Goal: Task Accomplishment & Management: Manage account settings

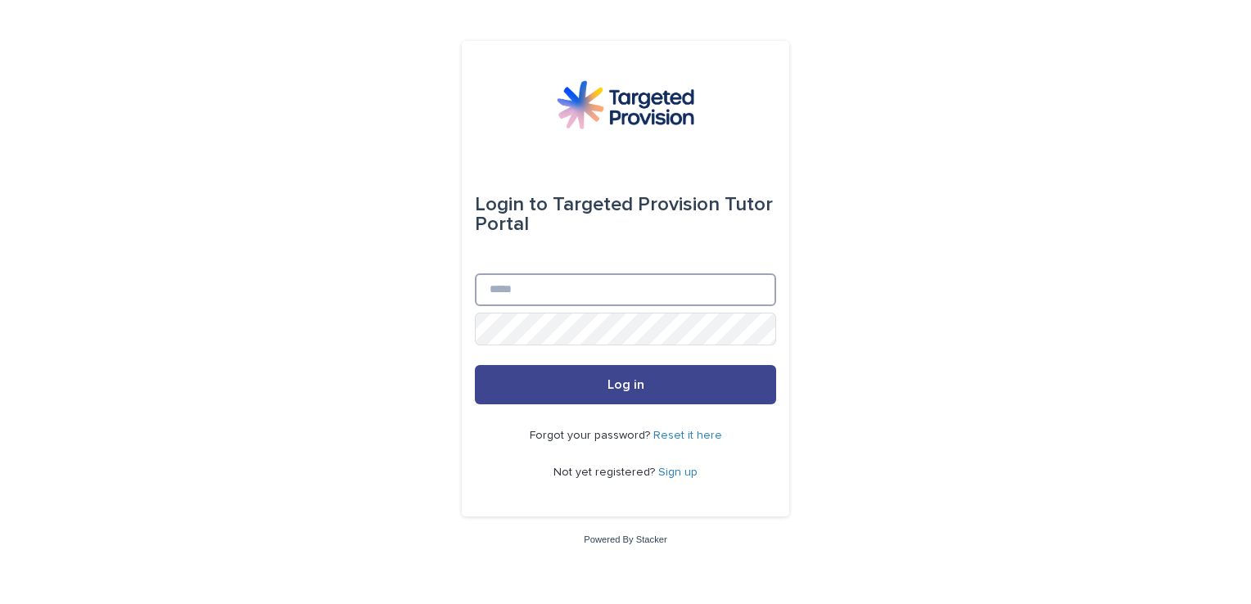
type input "**********"
click at [721, 401] on button "Log in" at bounding box center [625, 384] width 301 height 39
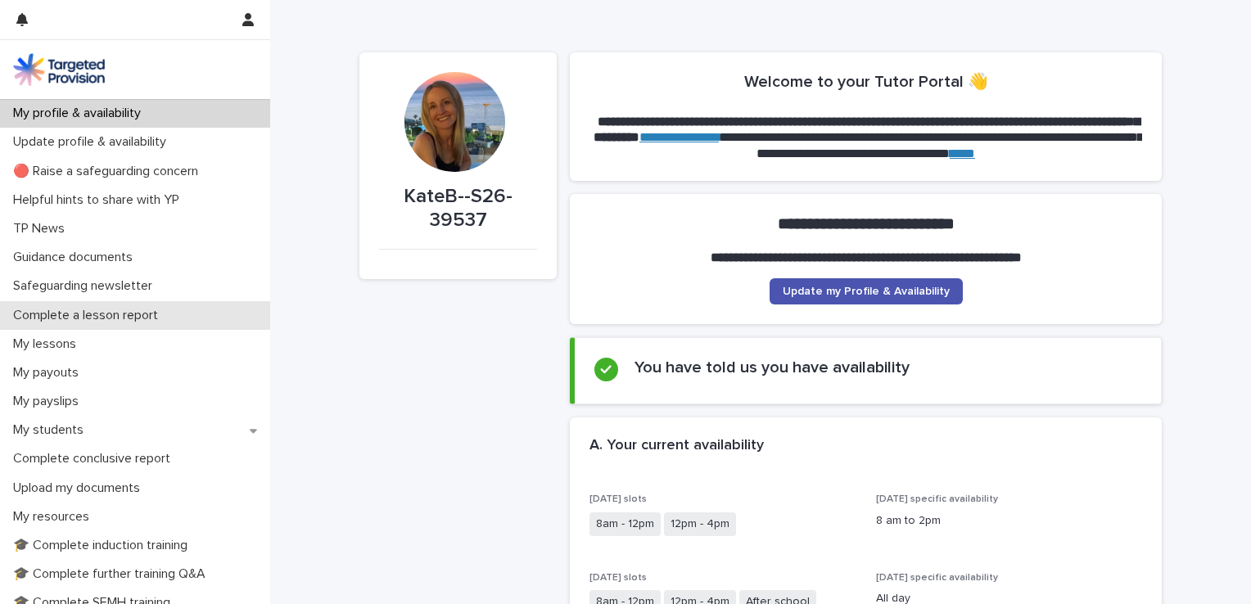
click at [110, 314] on p "Complete a lesson report" at bounding box center [89, 316] width 165 height 16
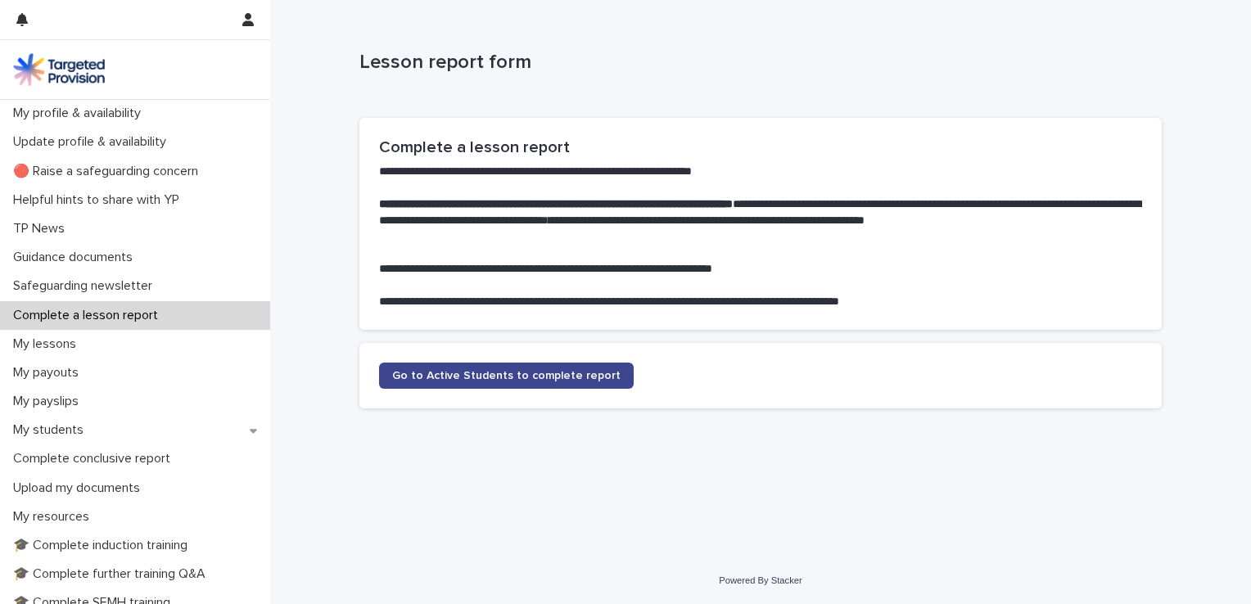
click at [477, 382] on link "Go to Active Students to complete report" at bounding box center [506, 376] width 255 height 26
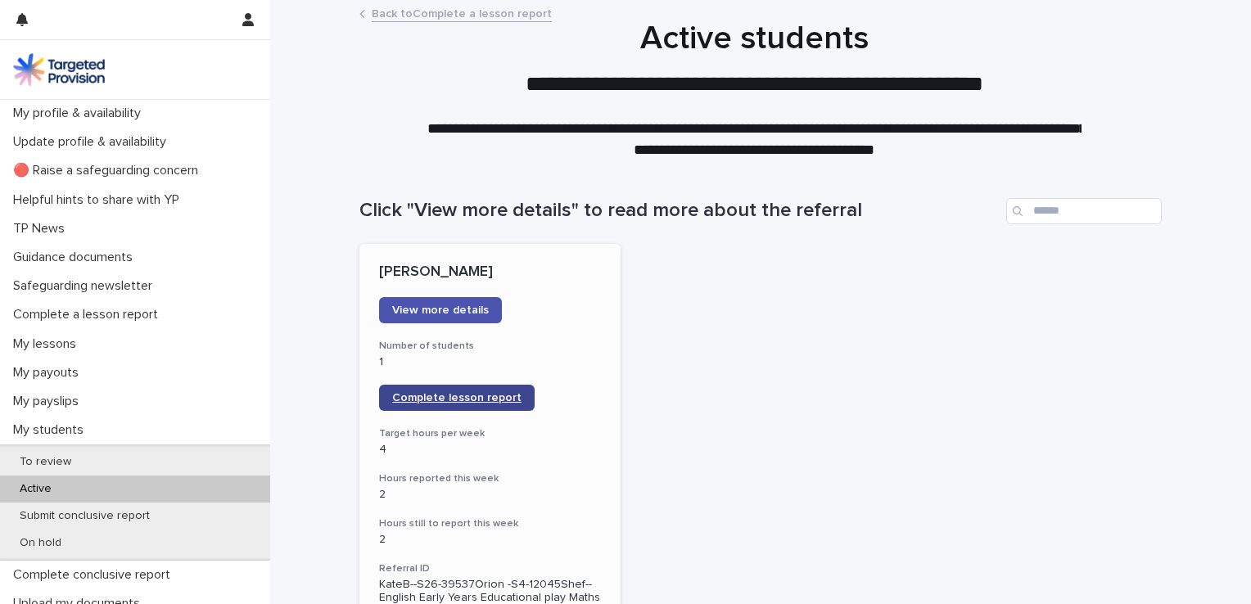
click at [491, 401] on span "Complete lesson report" at bounding box center [456, 397] width 129 height 11
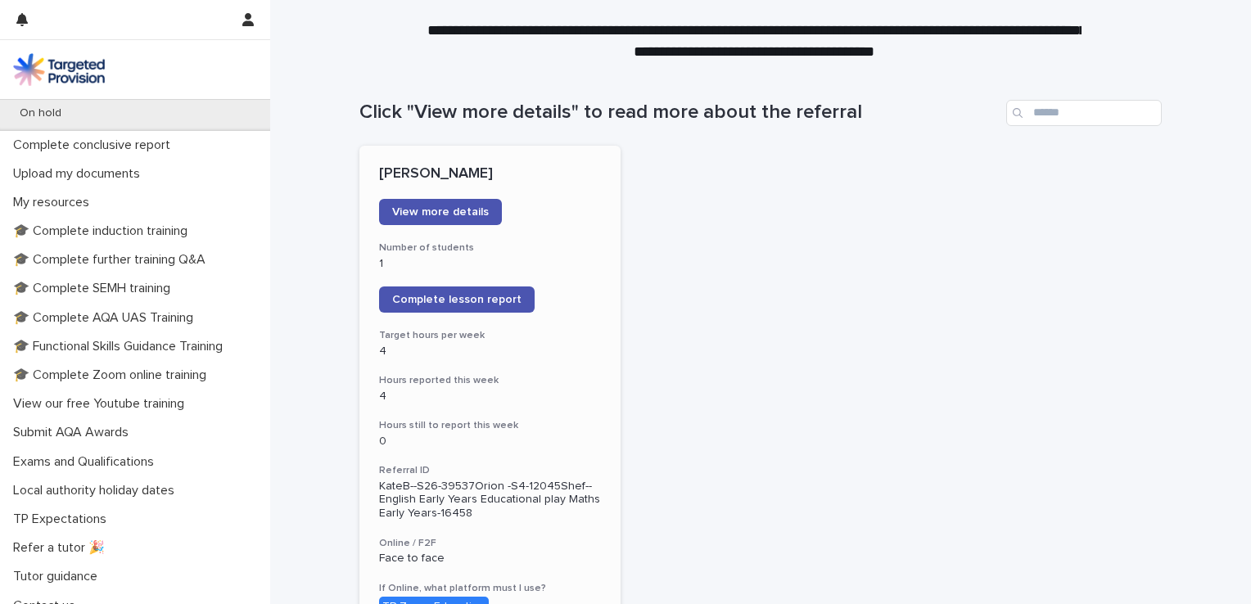
scroll to position [445, 0]
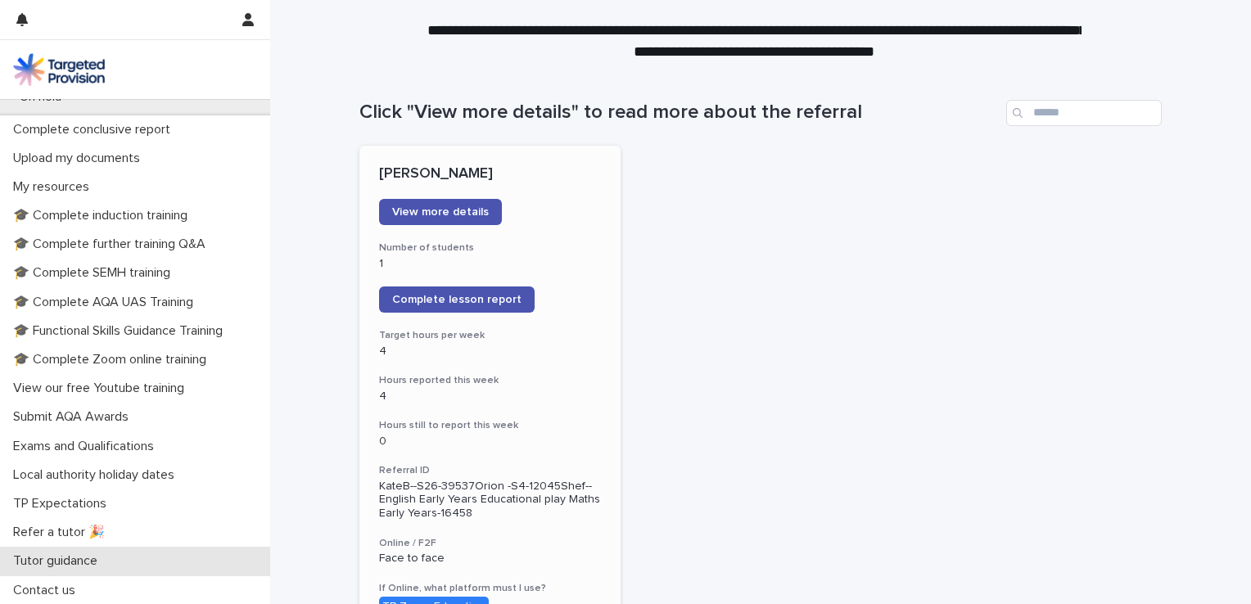
click at [58, 561] on p "Tutor guidance" at bounding box center [59, 562] width 104 height 16
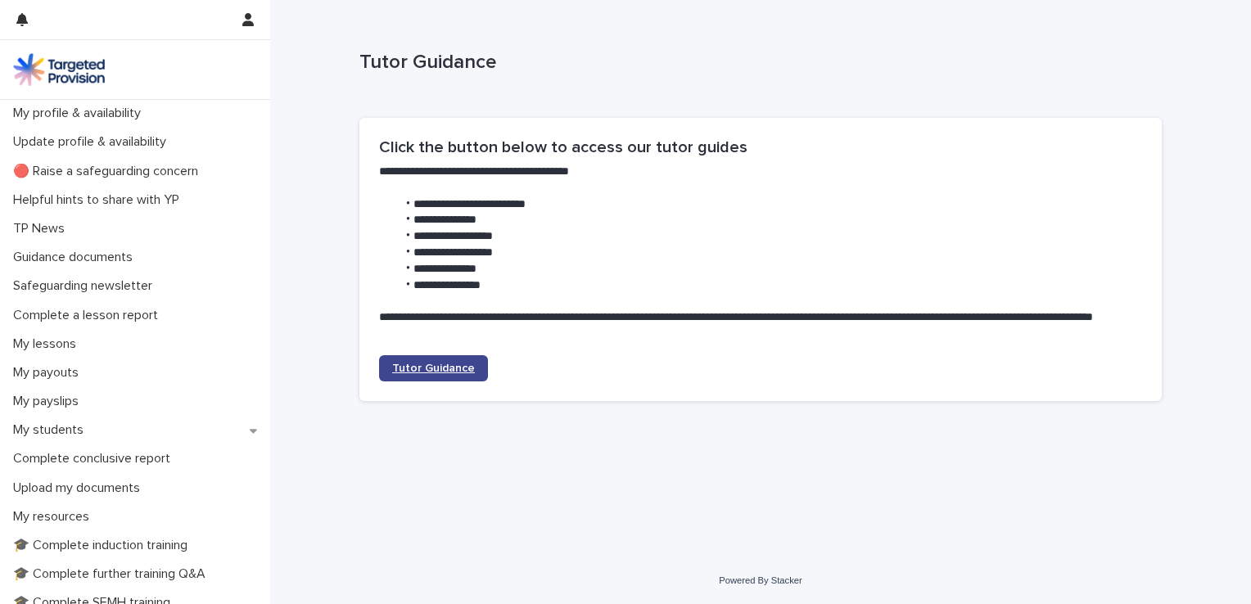
click at [448, 378] on link "Tutor Guidance" at bounding box center [433, 368] width 109 height 26
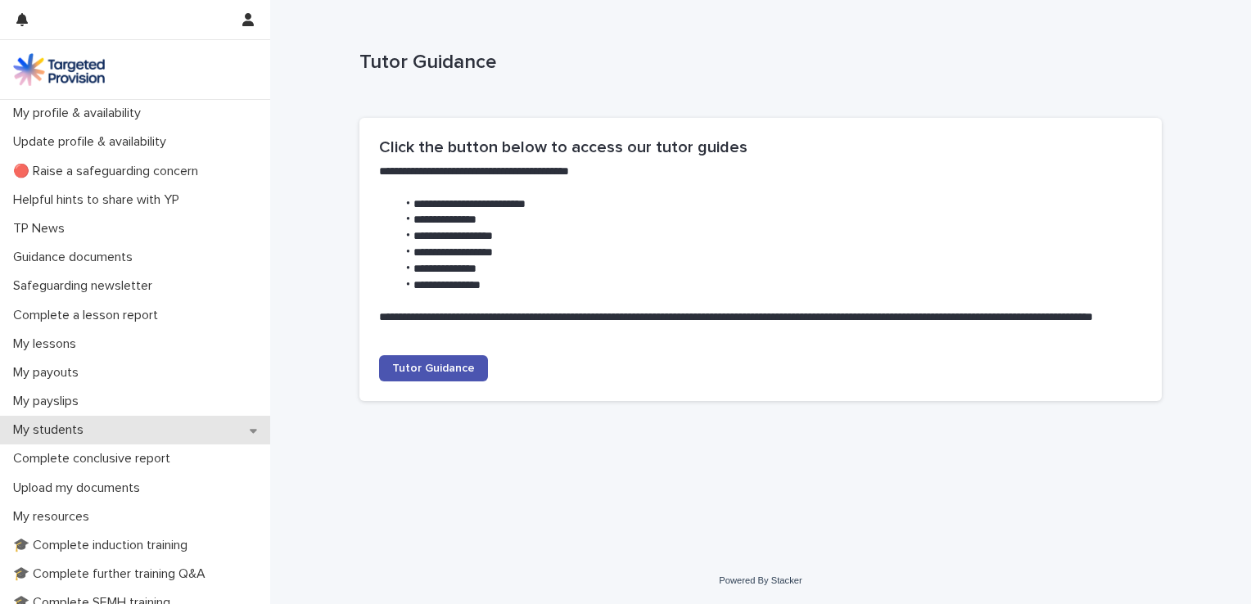
click at [41, 442] on div "My students" at bounding box center [135, 430] width 270 height 29
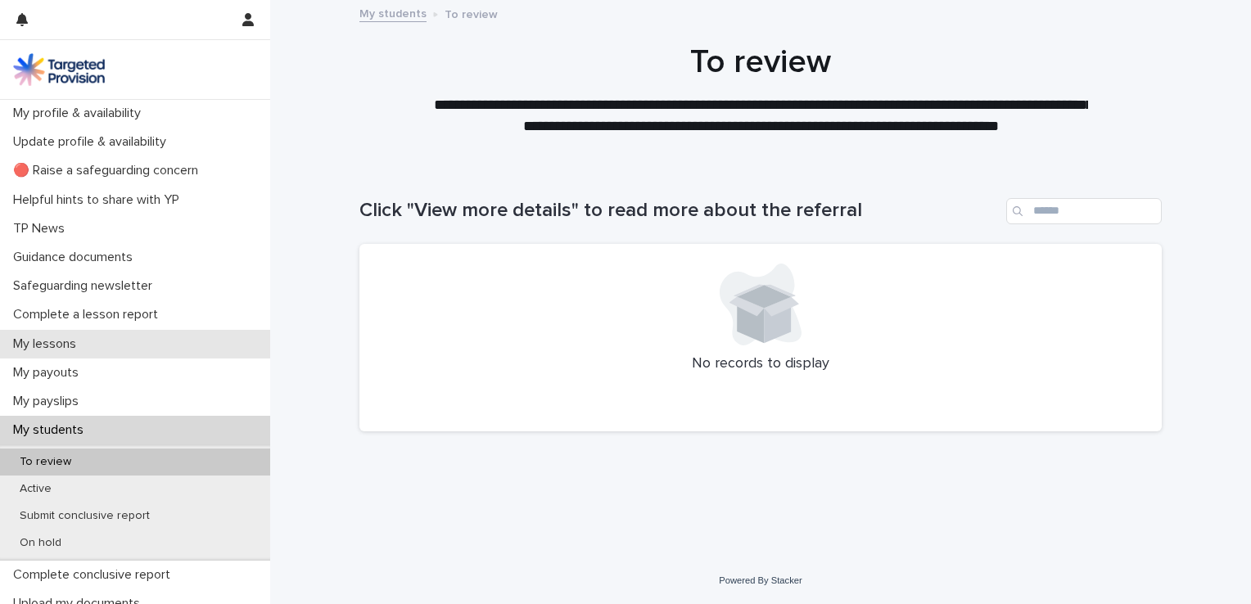
click at [48, 332] on div "My lessons" at bounding box center [135, 344] width 270 height 29
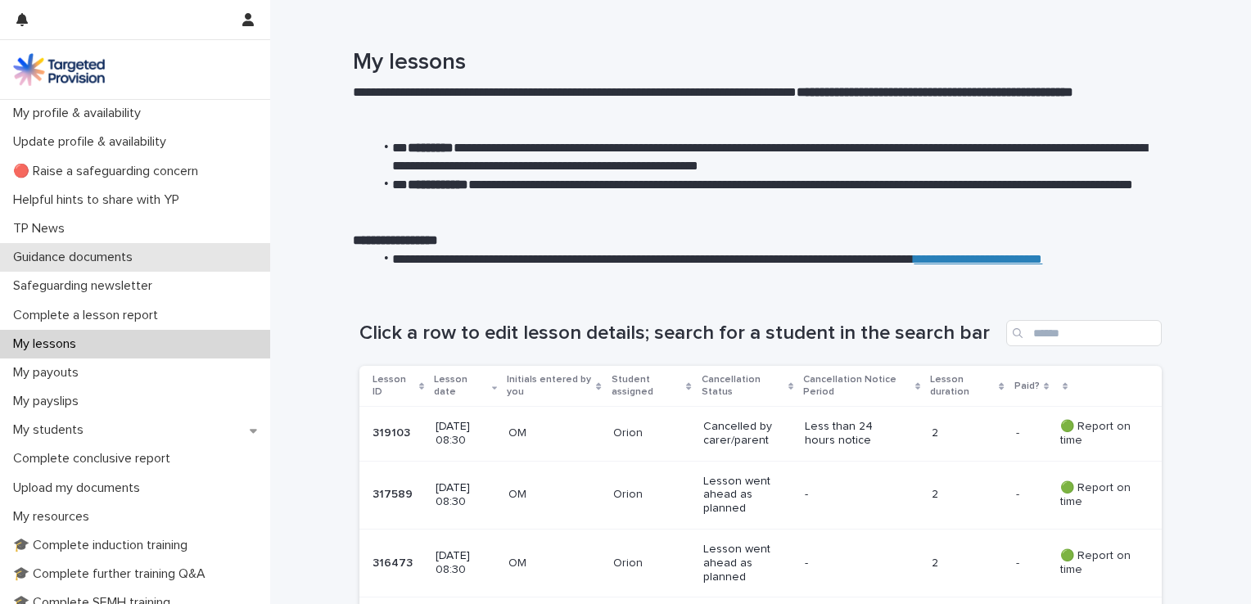
click at [112, 260] on p "Guidance documents" at bounding box center [76, 258] width 139 height 16
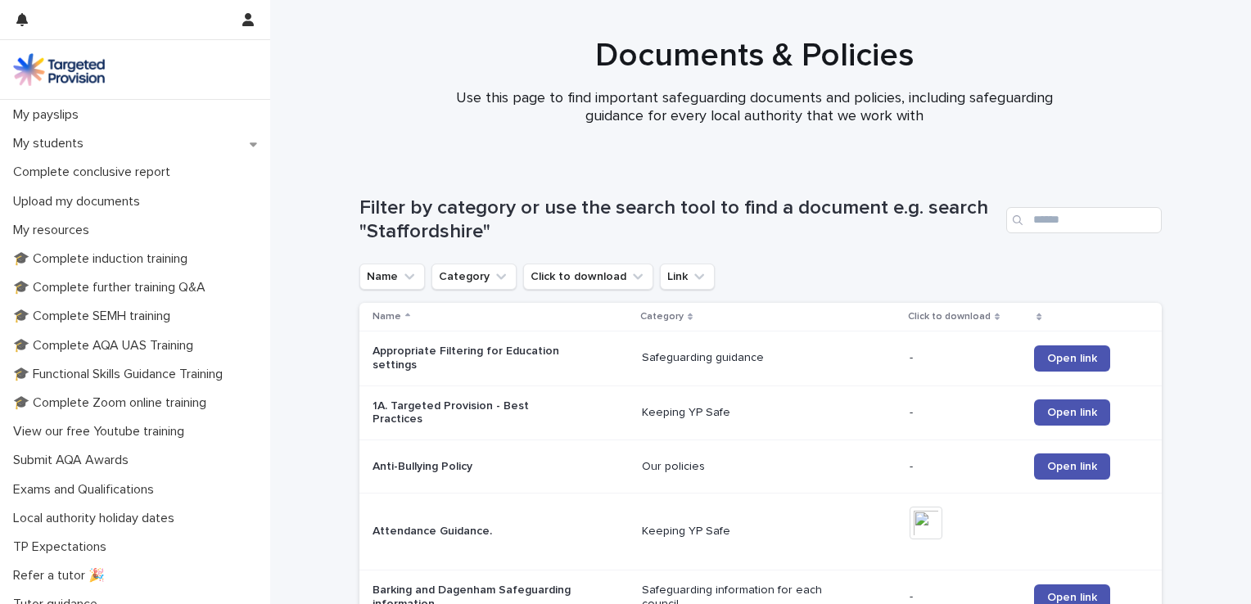
scroll to position [331, 0]
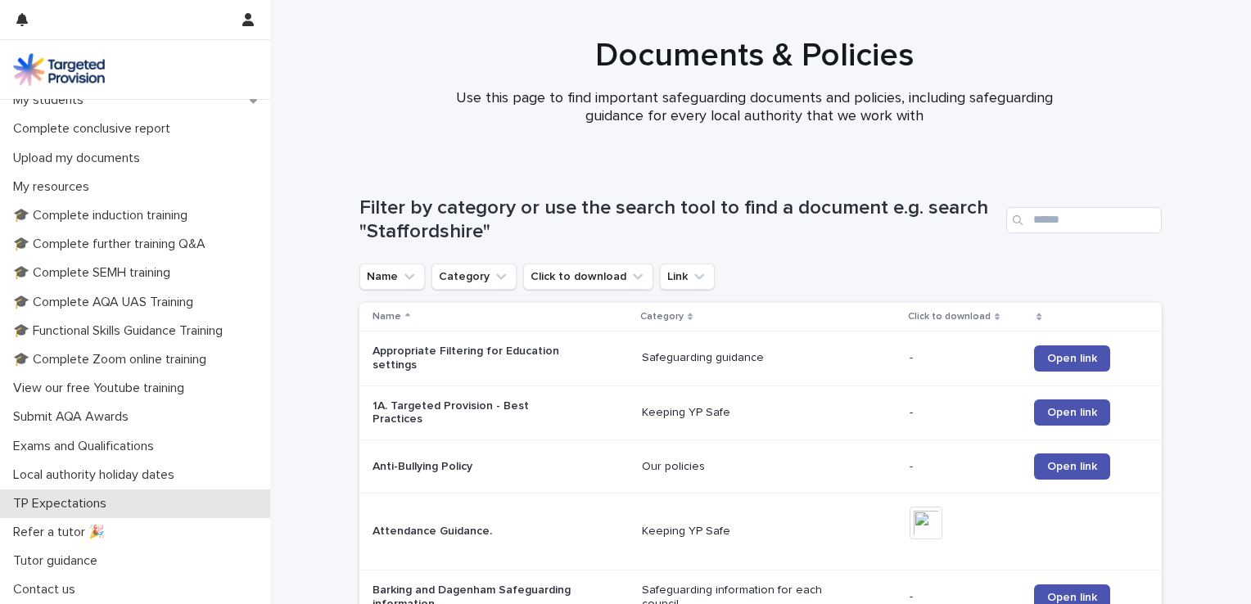
click at [75, 506] on p "TP Expectations" at bounding box center [63, 504] width 113 height 16
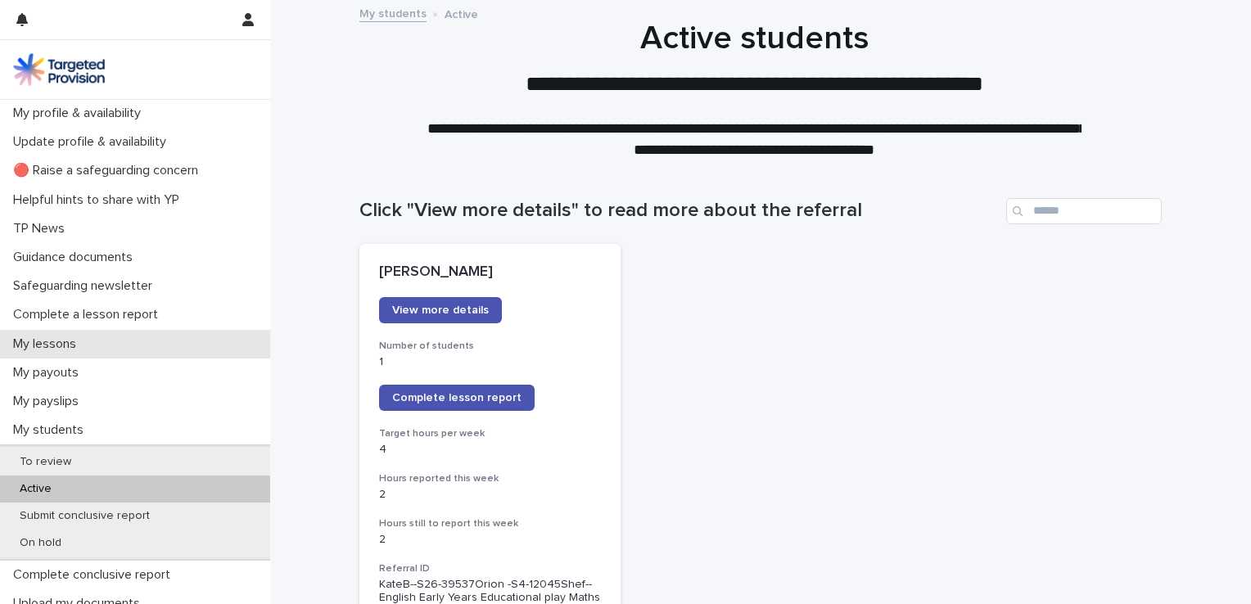
click at [46, 348] on p "My lessons" at bounding box center [48, 345] width 83 height 16
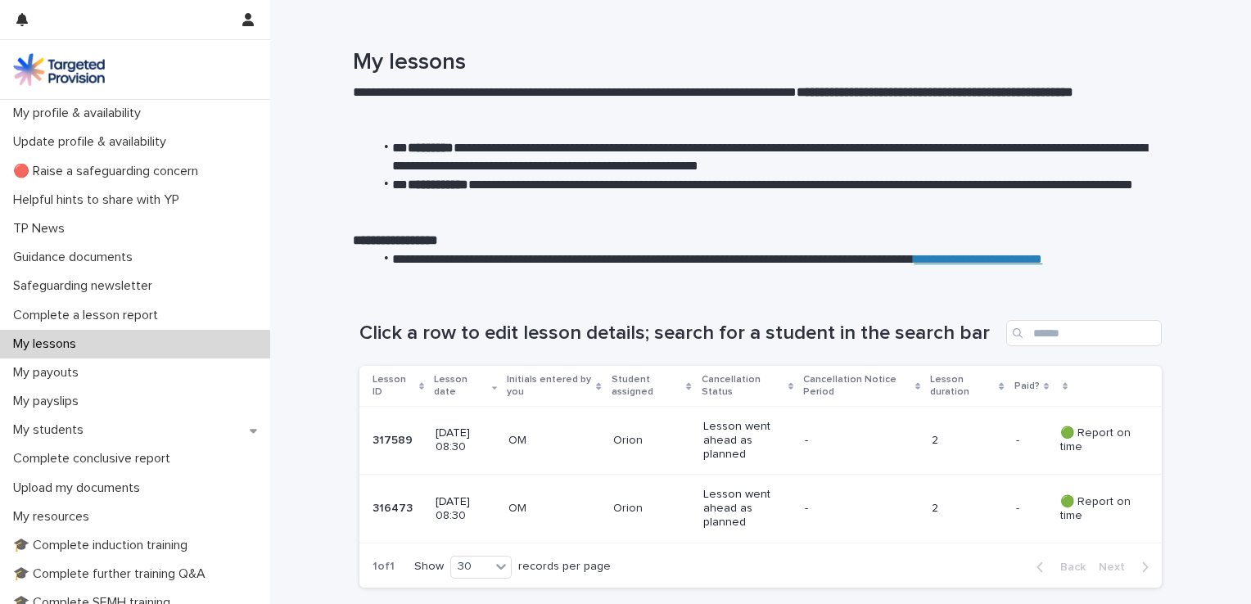
click at [46, 348] on p "My lessons" at bounding box center [48, 345] width 83 height 16
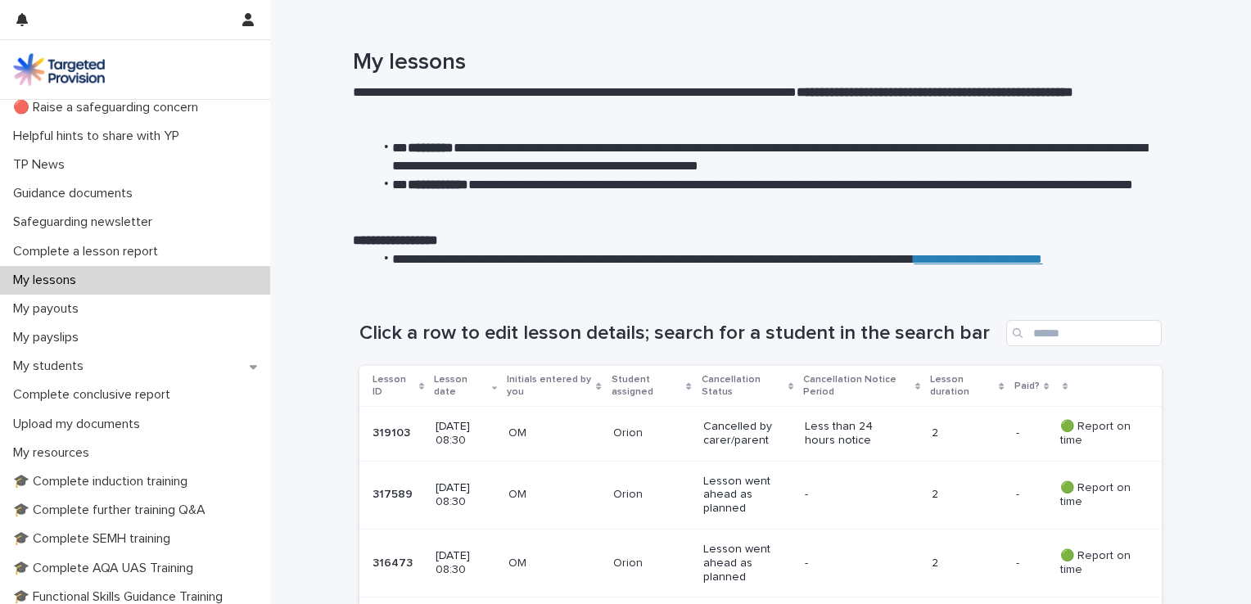
scroll to position [66, 0]
click at [1198, 280] on div "**********" at bounding box center [754, 168] width 969 height 238
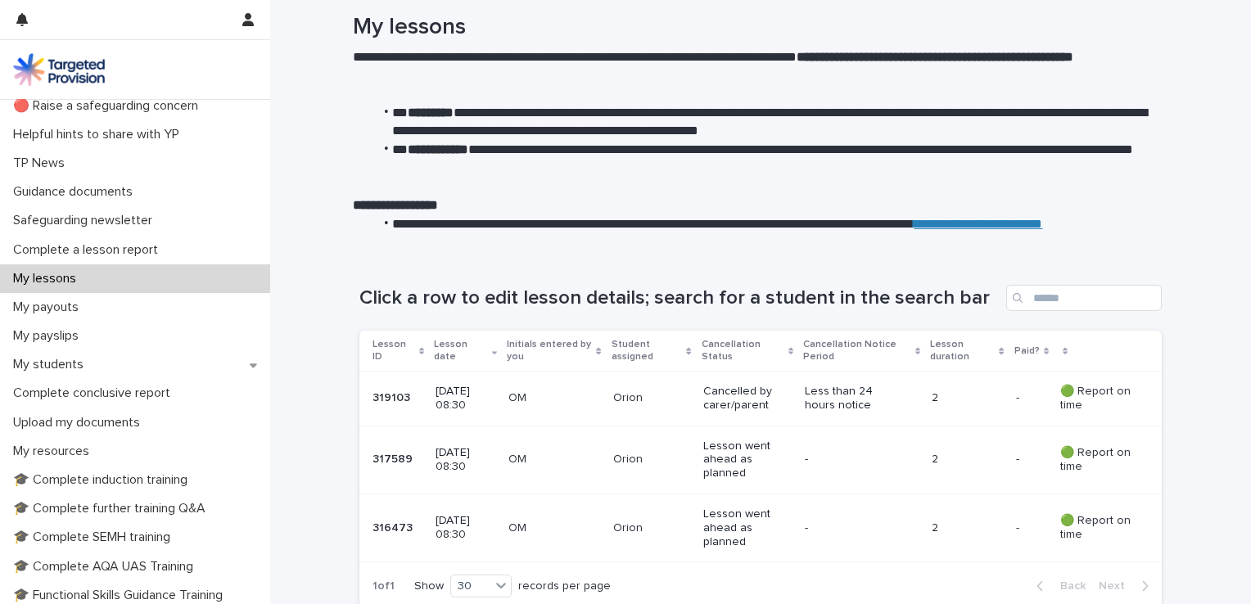
scroll to position [0, 0]
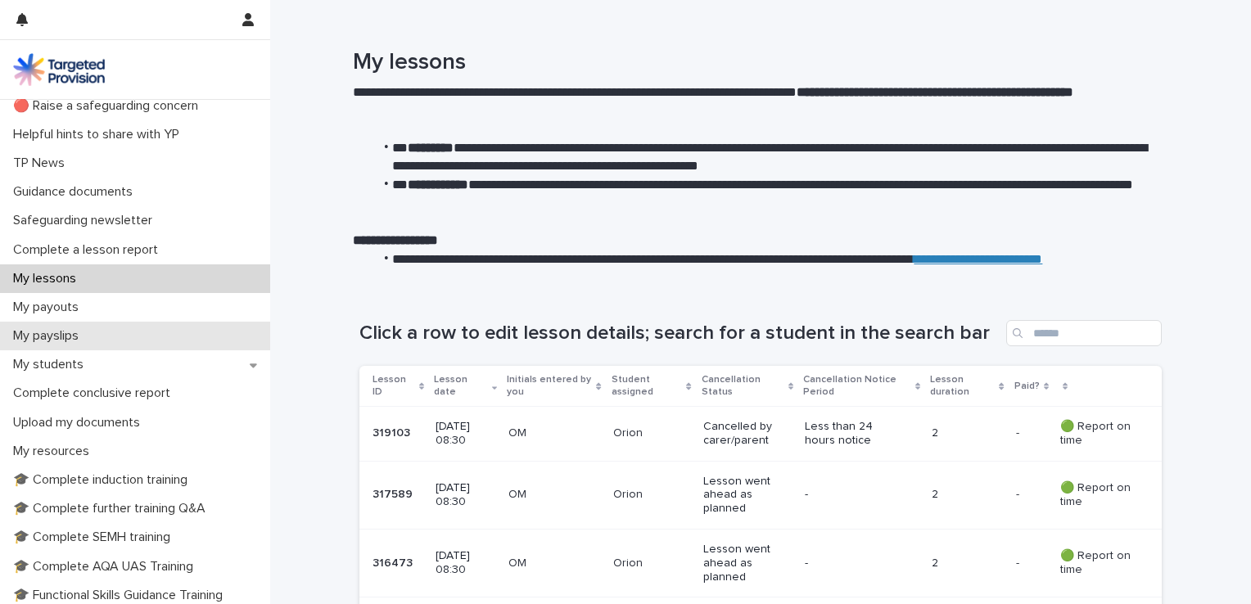
click at [23, 339] on p "My payslips" at bounding box center [49, 336] width 85 height 16
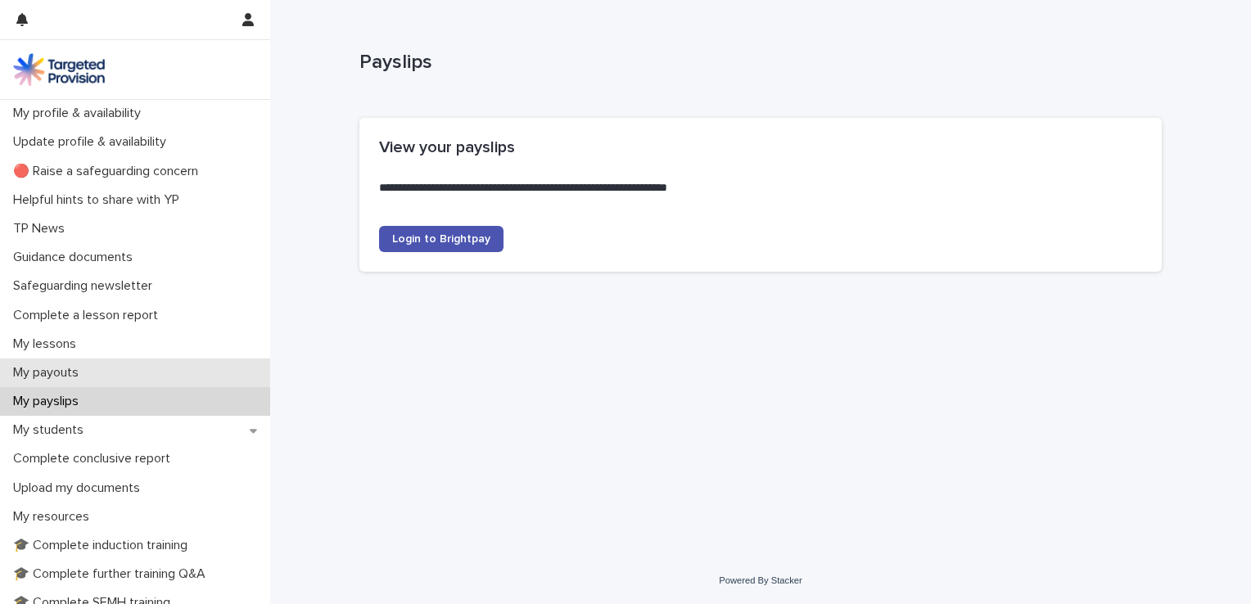
click at [44, 373] on p "My payouts" at bounding box center [49, 373] width 85 height 16
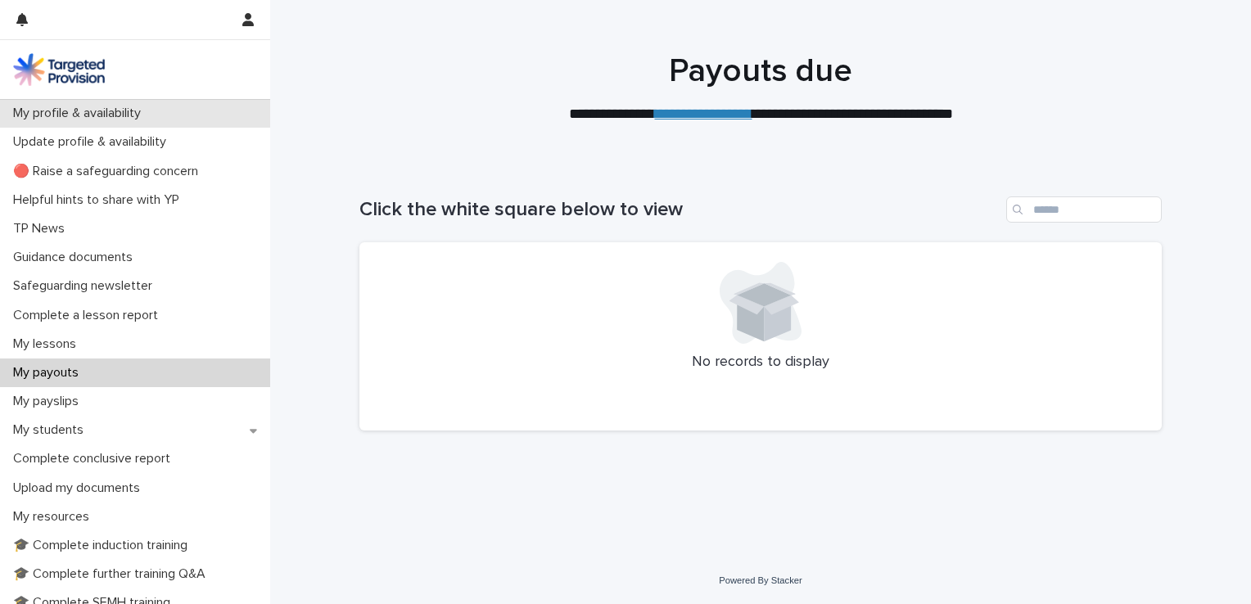
click at [142, 119] on p "My profile & availability" at bounding box center [80, 114] width 147 height 16
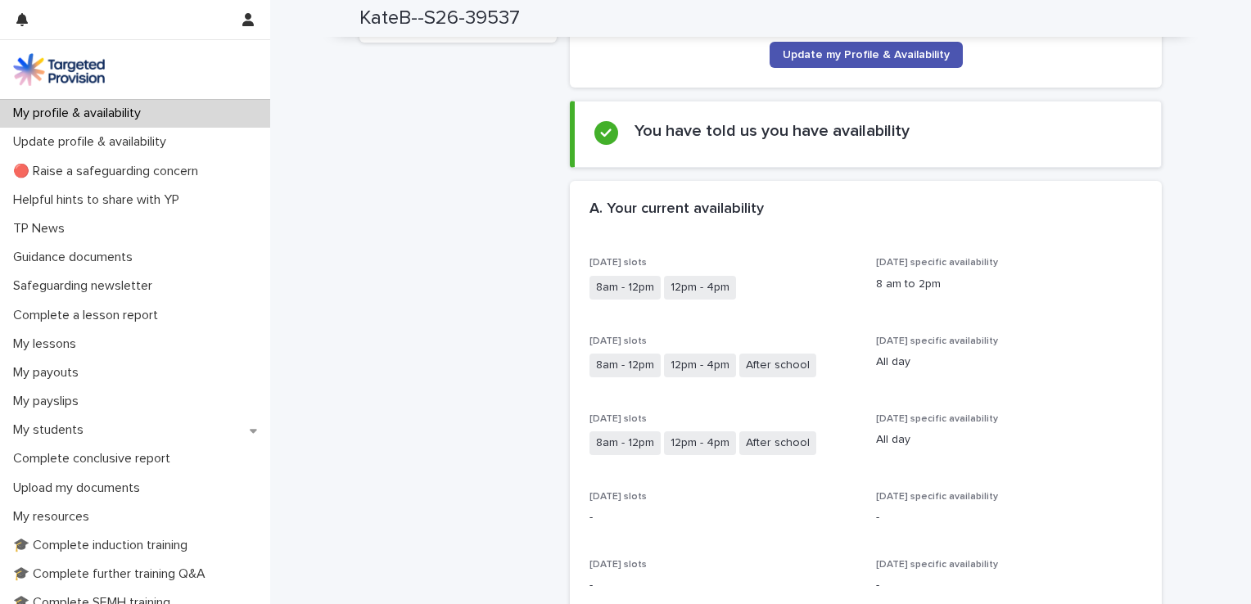
scroll to position [197, 0]
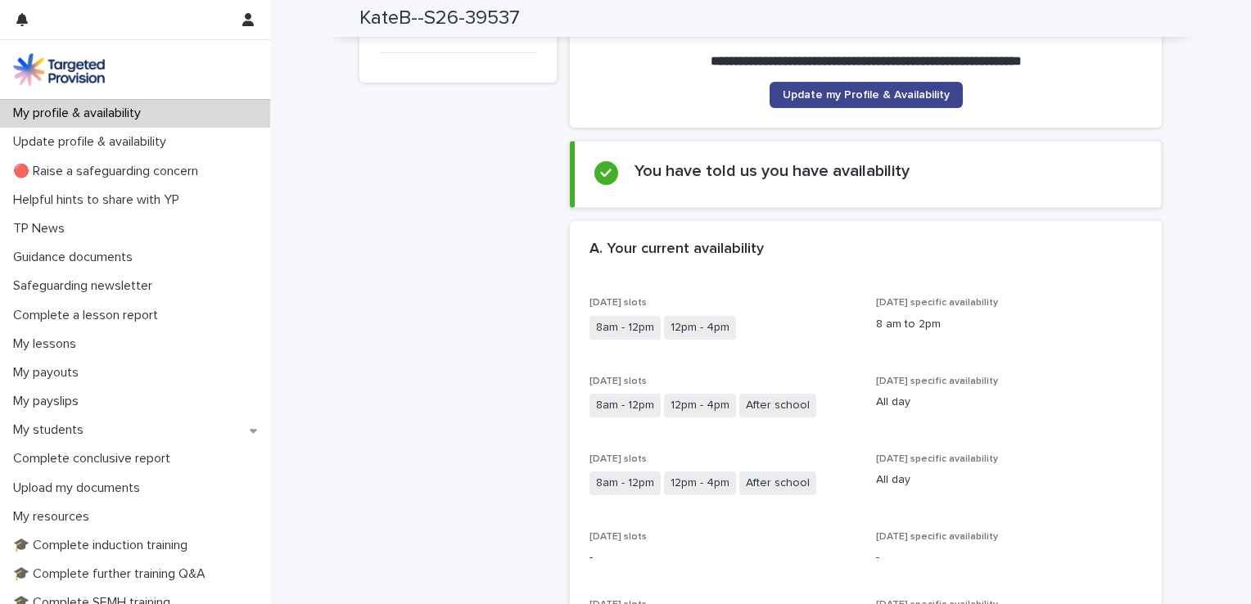
click at [856, 100] on span "Update my Profile & Availability" at bounding box center [866, 94] width 167 height 11
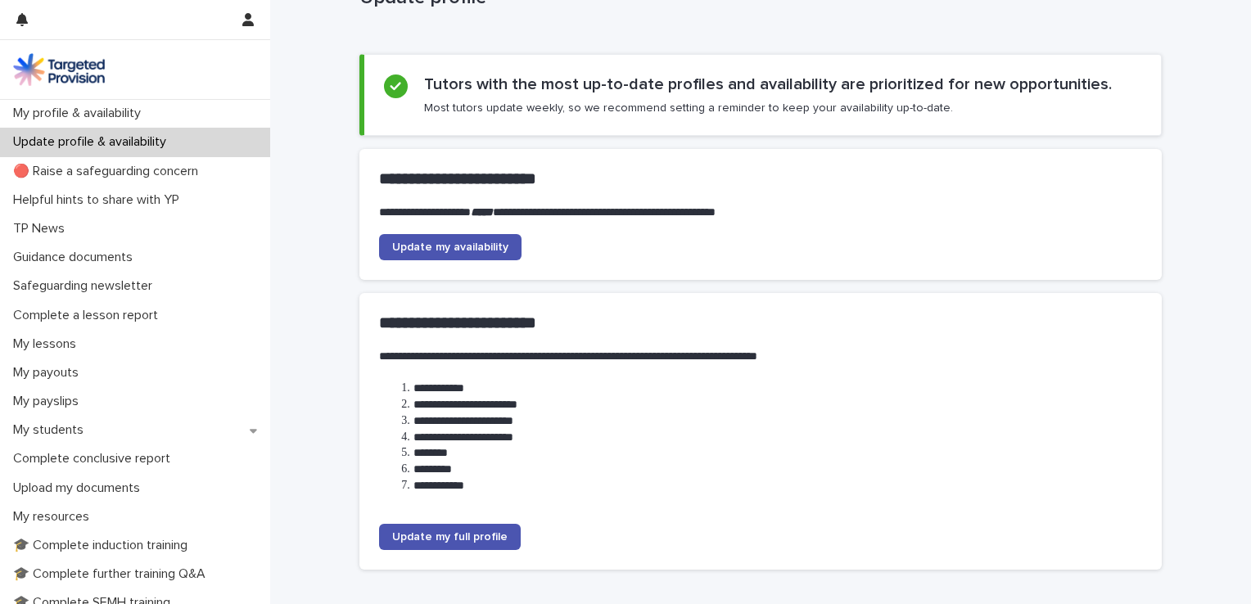
scroll to position [98, 0]
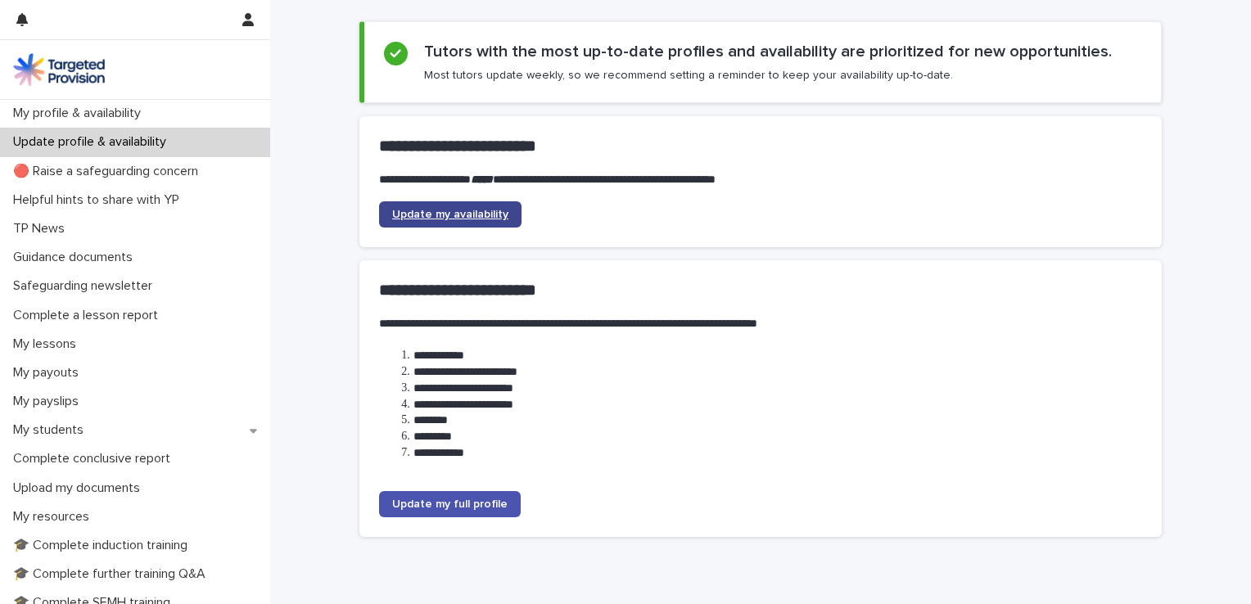
click at [442, 211] on span "Update my availability" at bounding box center [450, 214] width 116 height 11
